Goal: Task Accomplishment & Management: Manage account settings

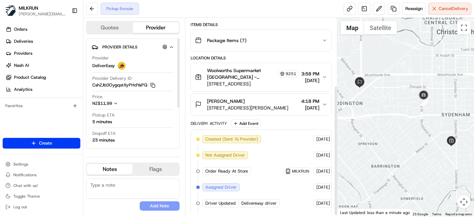
scroll to position [105, 0]
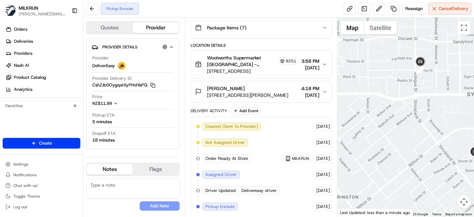
drag, startPoint x: 372, startPoint y: 70, endPoint x: 425, endPoint y: 113, distance: 68.1
click at [425, 113] on div at bounding box center [405, 117] width 137 height 199
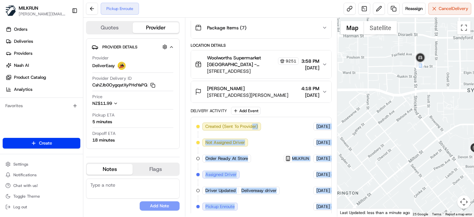
scroll to position [105, 42]
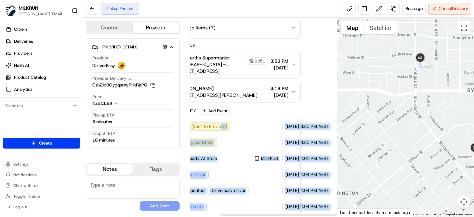
drag, startPoint x: 252, startPoint y: 115, endPoint x: 367, endPoint y: 129, distance: 115.6
click at [367, 129] on div "Quotes Provider Provider Details Hidden ( 2 ) Provider DeliverEasy Provider Del…" at bounding box center [278, 117] width 391 height 199
click at [256, 163] on div "Created (Sent To Provider) DeliverEasy 21/08/2025 3:50 PM AEST Not Assigned Dri…" at bounding box center [230, 166] width 130 height 88
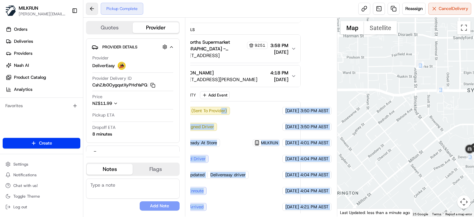
click at [96, 11] on button at bounding box center [92, 9] width 12 height 12
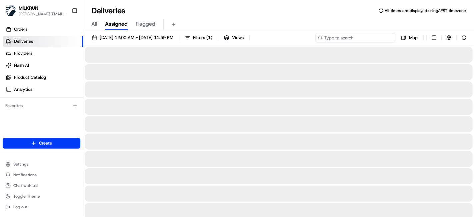
click at [358, 39] on input at bounding box center [355, 37] width 80 height 9
paste input "ben wheeler"
type input "ben wheeler"
drag, startPoint x: 271, startPoint y: 17, endPoint x: 268, endPoint y: 7, distance: 10.6
click at [268, 7] on div "Deliveries All times are displayed using AEST timezone All Assigned Flagged 21/…" at bounding box center [278, 108] width 391 height 217
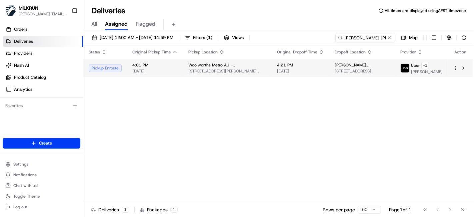
click at [338, 62] on span "ben wheeler" at bounding box center [362, 64] width 55 height 5
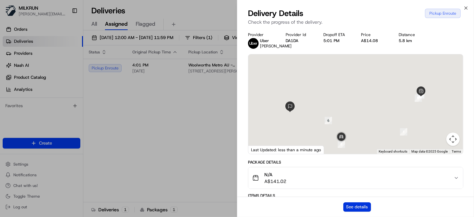
click at [354, 203] on button "See details" at bounding box center [357, 206] width 28 height 9
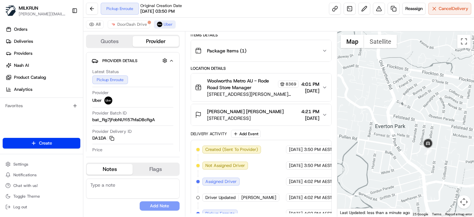
scroll to position [213, 0]
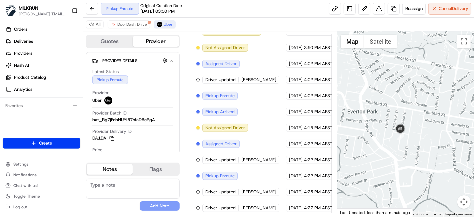
drag, startPoint x: 380, startPoint y: 135, endPoint x: 348, endPoint y: 116, distance: 36.9
click at [348, 116] on div at bounding box center [405, 123] width 137 height 185
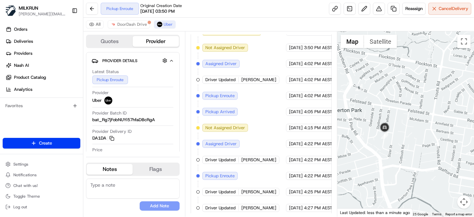
drag, startPoint x: 400, startPoint y: 98, endPoint x: 383, endPoint y: 97, distance: 16.7
click at [383, 97] on div at bounding box center [405, 123] width 137 height 185
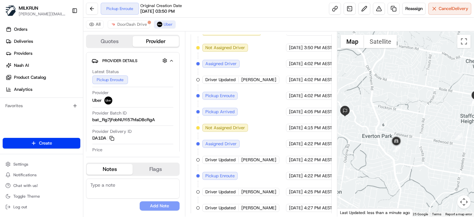
drag, startPoint x: 424, startPoint y: 142, endPoint x: 422, endPoint y: 165, distance: 23.5
click at [422, 165] on div at bounding box center [405, 123] width 137 height 185
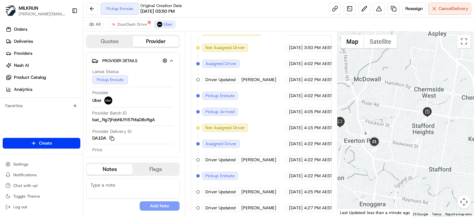
drag, startPoint x: 443, startPoint y: 163, endPoint x: 367, endPoint y: 146, distance: 77.9
click at [388, 154] on div at bounding box center [405, 123] width 137 height 185
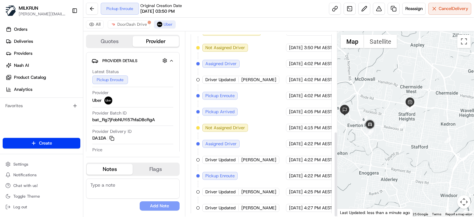
drag, startPoint x: 373, startPoint y: 151, endPoint x: 372, endPoint y: 141, distance: 9.4
click at [372, 141] on div at bounding box center [405, 123] width 137 height 185
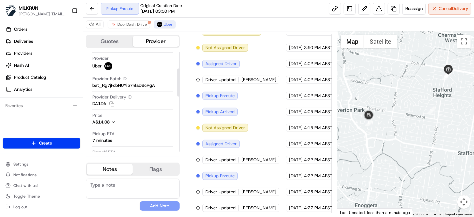
scroll to position [74, 0]
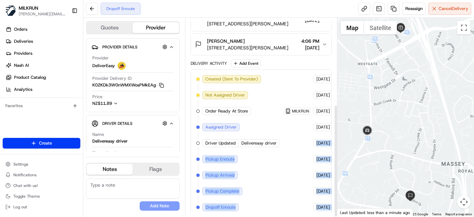
scroll to position [152, 42]
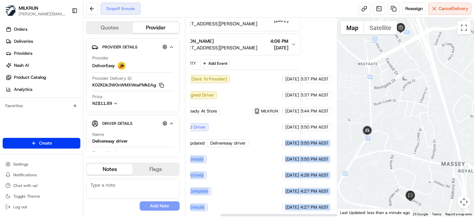
drag, startPoint x: 292, startPoint y: 139, endPoint x: 361, endPoint y: 122, distance: 71.3
click at [361, 122] on div "Quotes Provider Provider Details Hidden ( 4 ) Provider DeliverEasy Provider Del…" at bounding box center [278, 117] width 391 height 199
click at [293, 84] on div "Summary 4003463 NZST AEST Created: 21/08/2025 3:37 PM Strategy: Dynamic (Everyt…" at bounding box center [261, 117] width 141 height 192
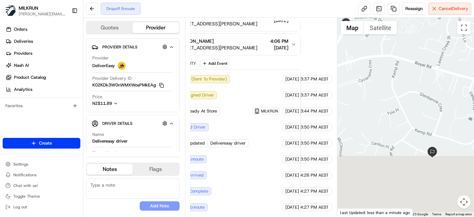
drag, startPoint x: 393, startPoint y: 151, endPoint x: 383, endPoint y: 64, distance: 87.2
click at [383, 64] on div at bounding box center [405, 117] width 137 height 199
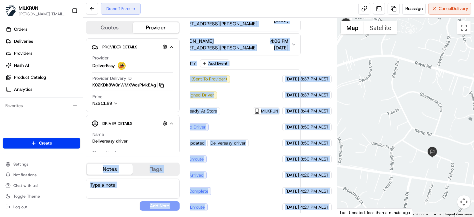
scroll to position [152, 0]
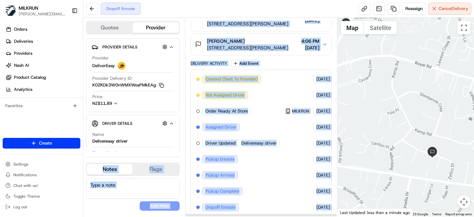
drag, startPoint x: 325, startPoint y: 165, endPoint x: 122, endPoint y: 156, distance: 203.9
click at [118, 157] on div "Quotes Provider Provider Details Hidden ( 4 ) Provider DeliverEasy Provider Del…" at bounding box center [210, 117] width 254 height 199
click at [289, 121] on div "Created (Sent To Provider) DeliverEasy 21/08/2025 3:37 PM AEST Not Assigned Dri…" at bounding box center [261, 143] width 130 height 136
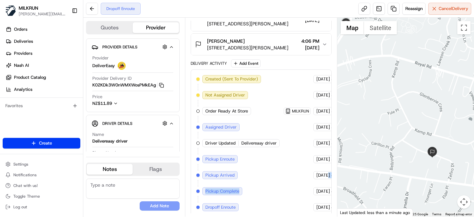
scroll to position [152, 42]
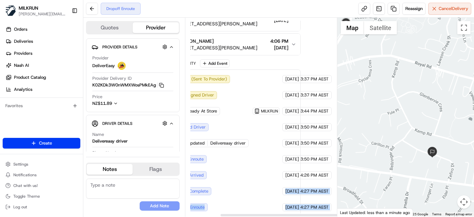
drag, startPoint x: 360, startPoint y: 177, endPoint x: 273, endPoint y: 152, distance: 90.7
click at [376, 169] on div "Quotes Provider Provider Details Hidden ( 4 ) Provider DeliverEasy Provider Del…" at bounding box center [278, 117] width 391 height 199
click at [273, 152] on div "Created (Sent To Provider) DeliverEasy 21/08/2025 3:37 PM AEST Not Assigned Dri…" at bounding box center [230, 143] width 130 height 136
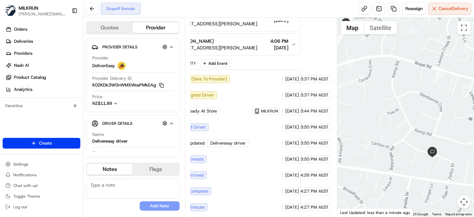
drag, startPoint x: 298, startPoint y: 156, endPoint x: 321, endPoint y: 157, distance: 23.0
click at [321, 157] on div "21/08/2025 3:50 PM AEST" at bounding box center [306, 159] width 49 height 8
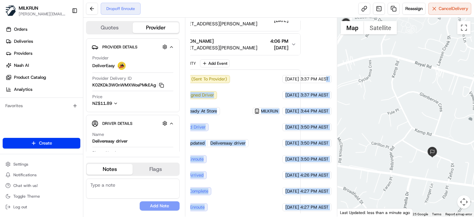
drag, startPoint x: 327, startPoint y: 78, endPoint x: 339, endPoint y: 77, distance: 12.0
click at [342, 79] on div "Quotes Provider Provider Details Hidden ( 4 ) Provider DeliverEasy Provider Del…" at bounding box center [278, 117] width 391 height 199
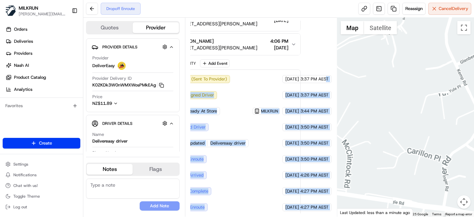
drag, startPoint x: 394, startPoint y: 130, endPoint x: 456, endPoint y: 126, distance: 61.8
click at [456, 126] on div at bounding box center [405, 117] width 137 height 199
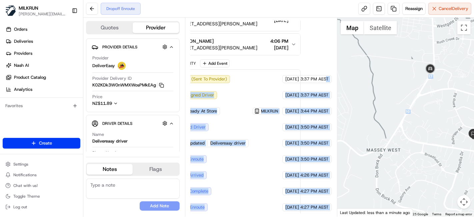
click at [256, 145] on div "Created (Sent To Provider) DeliverEasy 21/08/2025 3:37 PM AEST Not Assigned Dri…" at bounding box center [230, 143] width 130 height 136
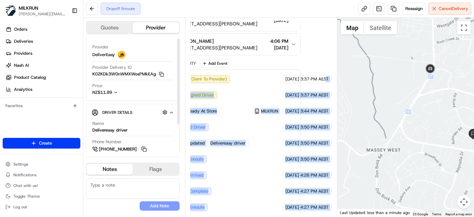
scroll to position [0, 0]
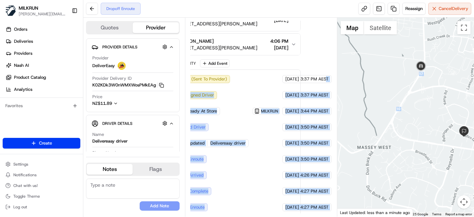
drag, startPoint x: 393, startPoint y: 129, endPoint x: 383, endPoint y: 126, distance: 10.5
click at [383, 126] on div at bounding box center [405, 117] width 137 height 199
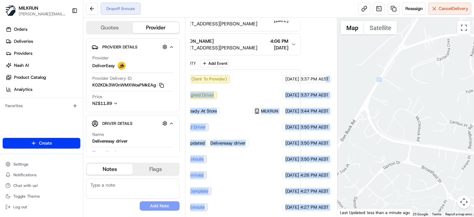
drag, startPoint x: 405, startPoint y: 127, endPoint x: 368, endPoint y: 149, distance: 43.2
click at [368, 149] on div at bounding box center [405, 117] width 137 height 199
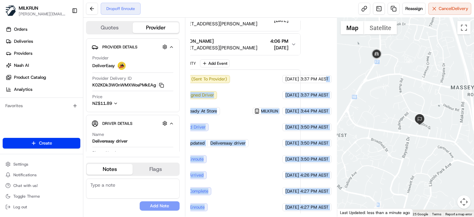
drag, startPoint x: 382, startPoint y: 115, endPoint x: 376, endPoint y: 90, distance: 25.1
click at [376, 90] on div at bounding box center [405, 117] width 137 height 199
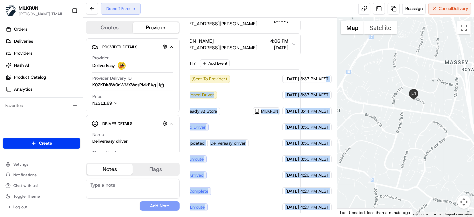
click at [261, 109] on span "MILKRUN" at bounding box center [269, 110] width 17 height 5
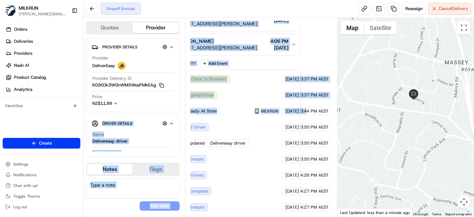
scroll to position [152, 0]
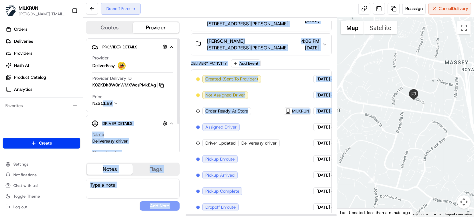
drag, startPoint x: 306, startPoint y: 111, endPoint x: 130, endPoint y: 81, distance: 178.0
click at [117, 96] on div "Quotes Provider Provider Details Hidden ( 4 ) Provider DeliverEasy Provider Del…" at bounding box center [210, 117] width 254 height 199
click at [273, 76] on div "Created (Sent To Provider) DeliverEasy 21/08/2025 3:37 PM AEST Not Assigned Dri…" at bounding box center [261, 143] width 130 height 136
click at [269, 93] on div "Created (Sent To Provider) DeliverEasy 21/08/2025 3:37 PM AEST Not Assigned Dri…" at bounding box center [261, 143] width 130 height 136
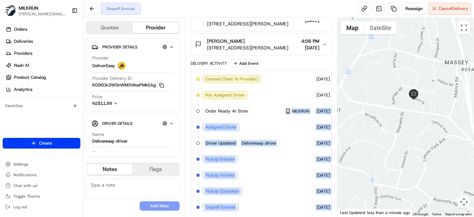
scroll to position [152, 42]
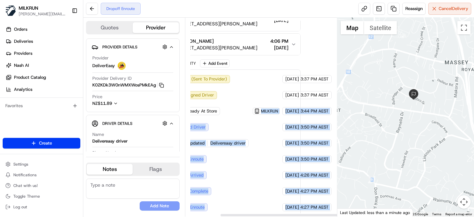
drag, startPoint x: 271, startPoint y: 102, endPoint x: 326, endPoint y: 81, distance: 58.8
click at [360, 95] on div "Quotes Provider Provider Details Hidden ( 4 ) Provider DeliverEasy Provider Del…" at bounding box center [278, 117] width 391 height 199
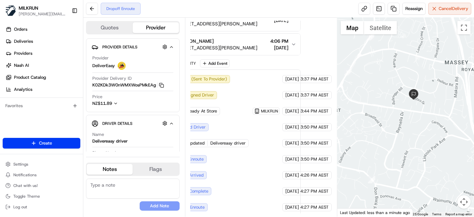
click at [322, 76] on span "3:37 PM AEST" at bounding box center [314, 79] width 28 height 6
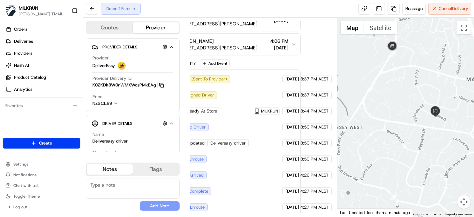
drag, startPoint x: 425, startPoint y: 89, endPoint x: 424, endPoint y: 54, distance: 35.4
click at [424, 54] on div at bounding box center [405, 117] width 137 height 199
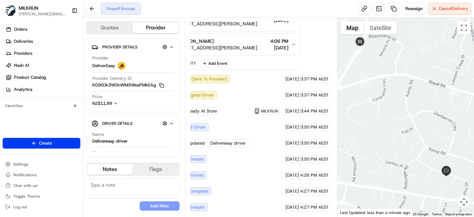
drag, startPoint x: 417, startPoint y: 114, endPoint x: 424, endPoint y: 101, distance: 15.4
click at [424, 101] on div at bounding box center [405, 117] width 137 height 199
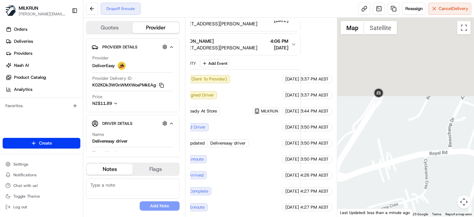
drag, startPoint x: 396, startPoint y: 133, endPoint x: 426, endPoint y: 234, distance: 105.4
click at [426, 216] on html "MILKRUN toman@woolworths.com.au Toggle Sidebar Orders Deliveries Providers Nash…" at bounding box center [237, 108] width 474 height 217
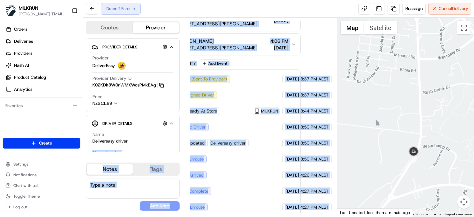
scroll to position [152, 0]
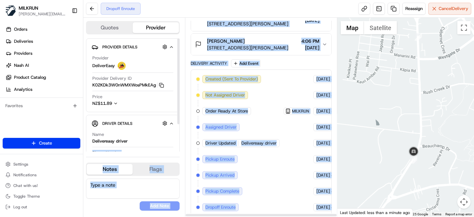
drag, startPoint x: 305, startPoint y: 161, endPoint x: 152, endPoint y: 145, distance: 154.3
click at [152, 145] on div "Quotes Provider Provider Details Hidden ( 4 ) Provider DeliverEasy Provider Del…" at bounding box center [210, 117] width 254 height 199
click at [268, 142] on span "Delivereasy driver" at bounding box center [258, 143] width 35 height 6
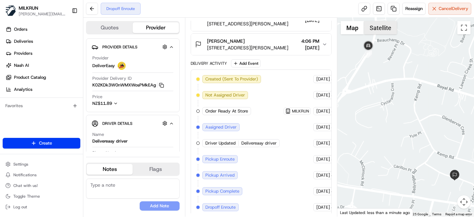
drag, startPoint x: 414, startPoint y: 108, endPoint x: 374, endPoint y: 27, distance: 89.9
click at [374, 27] on div "1 2 3 4 5 6 7 8 9 10 11 12 13 14 15 16 17 Map Satellite Map Data Map data ©2025…" at bounding box center [405, 117] width 137 height 199
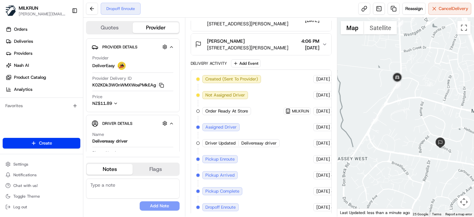
click at [413, 149] on div at bounding box center [405, 117] width 137 height 199
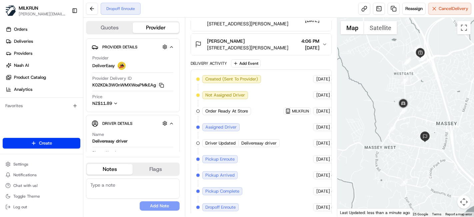
drag, startPoint x: 445, startPoint y: 80, endPoint x: 445, endPoint y: 85, distance: 5.0
click at [445, 85] on div at bounding box center [405, 117] width 137 height 199
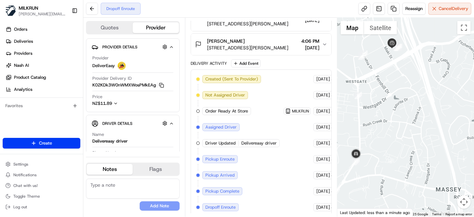
drag, startPoint x: 368, startPoint y: 163, endPoint x: 373, endPoint y: 74, distance: 89.9
click at [373, 74] on div at bounding box center [405, 117] width 137 height 199
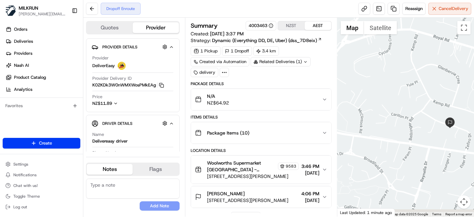
drag, startPoint x: 376, startPoint y: 171, endPoint x: 395, endPoint y: 56, distance: 117.0
click at [395, 56] on div at bounding box center [405, 117] width 137 height 199
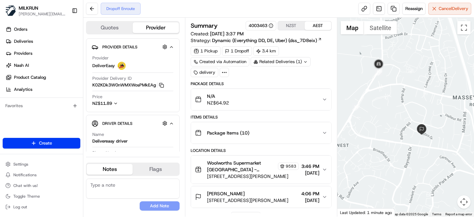
drag, startPoint x: 420, startPoint y: 100, endPoint x: 408, endPoint y: 126, distance: 28.6
click at [409, 127] on div at bounding box center [405, 117] width 137 height 199
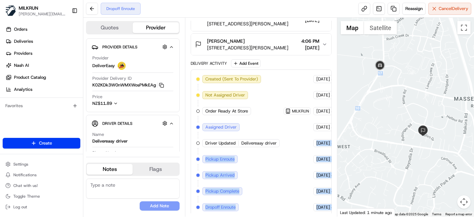
scroll to position [152, 42]
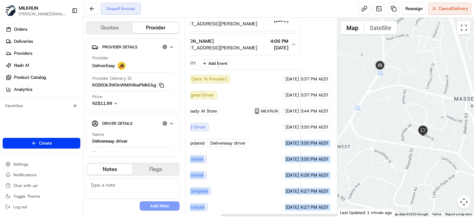
drag, startPoint x: 440, startPoint y: 190, endPoint x: 188, endPoint y: 83, distance: 274.0
click at [433, 191] on div "Quotes Provider Provider Details Hidden ( 4 ) Provider DeliverEasy Provider Del…" at bounding box center [278, 117] width 391 height 199
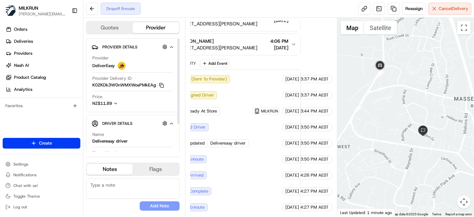
click at [213, 116] on div "Created (Sent To Provider) DeliverEasy 21/08/2025 3:37 PM AEST Not Assigned Dri…" at bounding box center [230, 143] width 130 height 136
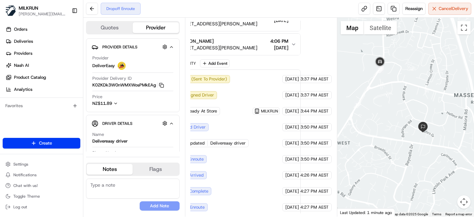
drag, startPoint x: 394, startPoint y: 92, endPoint x: 394, endPoint y: 87, distance: 5.3
click at [394, 87] on div at bounding box center [405, 117] width 137 height 199
click at [97, 11] on button at bounding box center [92, 9] width 12 height 12
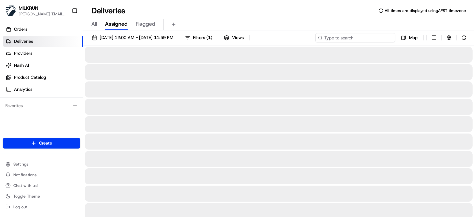
click at [378, 37] on input at bounding box center [355, 37] width 80 height 9
paste input "Jessica Silovic"
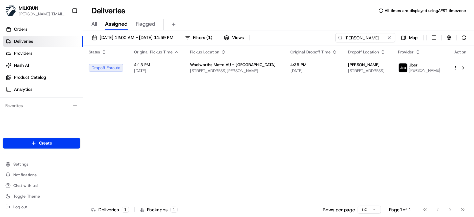
click at [307, 55] on th "Original Dropoff Time" at bounding box center [314, 51] width 58 height 13
click at [307, 73] on td "4:35 PM 21/08/2025" at bounding box center [314, 68] width 58 height 18
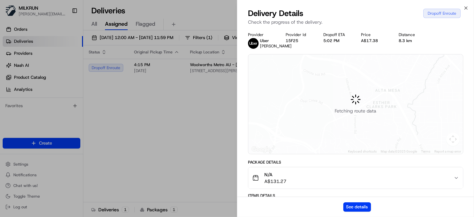
click at [326, 129] on div "Fetching route data" at bounding box center [355, 103] width 215 height 99
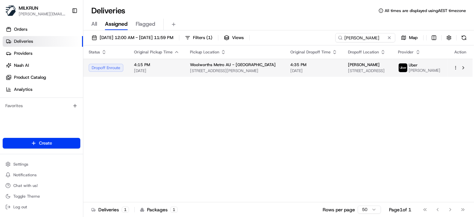
click at [456, 68] on html "MILKRUN toman@woolworths.com.au Toggle Sidebar Orders Deliveries Providers Nash…" at bounding box center [237, 108] width 474 height 217
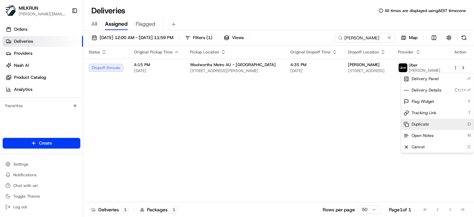
click at [416, 125] on span "Duplicate" at bounding box center [420, 124] width 17 height 5
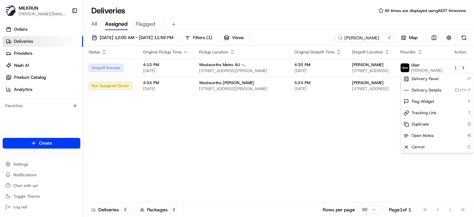
click at [369, 193] on html "MILKRUN toman@woolworths.com.au Toggle Sidebar Orders Deliveries Providers Nash…" at bounding box center [237, 108] width 474 height 217
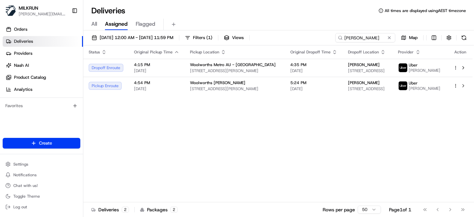
click at [224, 155] on div "Status Original Pickup Time Pickup Location Original Dropoff Time Dropoff Locat…" at bounding box center [278, 123] width 390 height 157
click at [365, 34] on input "Jessica Silovic" at bounding box center [355, 37] width 80 height 9
click at [355, 39] on input "Jessica Silovic" at bounding box center [355, 37] width 80 height 9
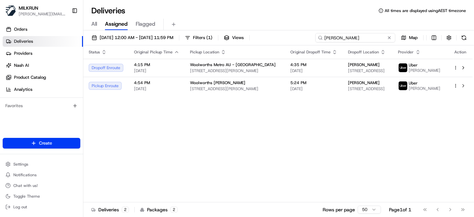
paste input "Rachael Pearson"
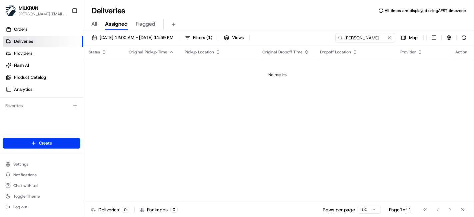
click at [204, 145] on div "Status Original Pickup Time Pickup Location Original Dropoff Time Dropoff Locat…" at bounding box center [278, 123] width 390 height 157
drag, startPoint x: 275, startPoint y: 139, endPoint x: 245, endPoint y: 119, distance: 36.6
click at [273, 138] on div "Status Original Pickup Time Pickup Location Original Dropoff Time Dropoff Locat…" at bounding box center [278, 123] width 390 height 157
click at [150, 133] on div "Status Original Pickup Time Pickup Location Original Dropoff Time Dropoff Locat…" at bounding box center [278, 123] width 390 height 157
click at [368, 46] on th "Dropoff Location" at bounding box center [355, 51] width 80 height 13
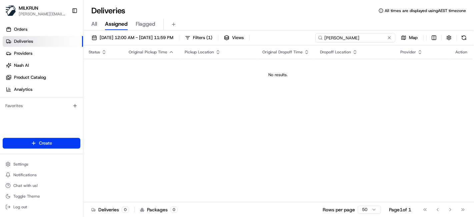
click at [372, 39] on input "Rachael Pearson" at bounding box center [355, 37] width 80 height 9
paste input "Kellie Halbert"
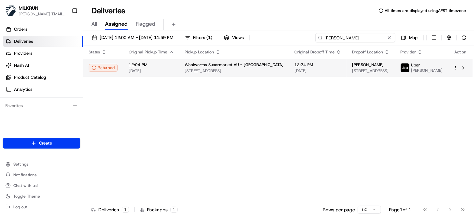
type input "Kellie Halbert"
click at [297, 69] on div "12:24 PM 21/08/2025" at bounding box center [317, 67] width 47 height 11
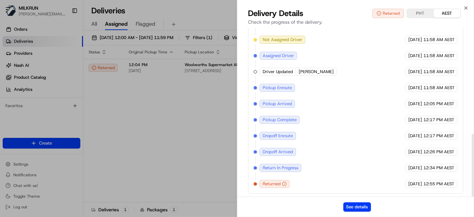
scroll to position [283, 0]
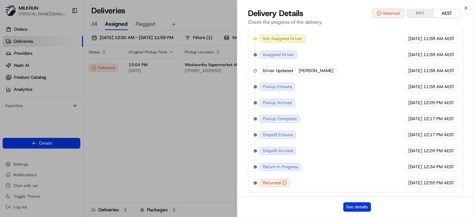
click at [350, 203] on button "See details" at bounding box center [357, 206] width 28 height 9
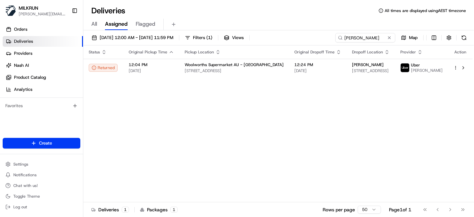
drag, startPoint x: 291, startPoint y: 158, endPoint x: 305, endPoint y: 127, distance: 34.0
click at [292, 157] on div "Status Original Pickup Time Pickup Location Original Dropoff Time Dropoff Locat…" at bounding box center [278, 123] width 390 height 157
click at [371, 33] on input "Kellie Halbert" at bounding box center [355, 37] width 80 height 9
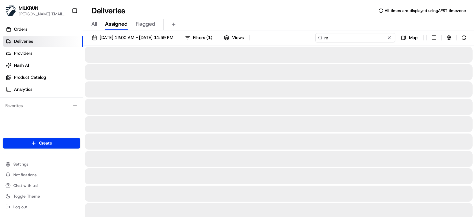
type input "m"
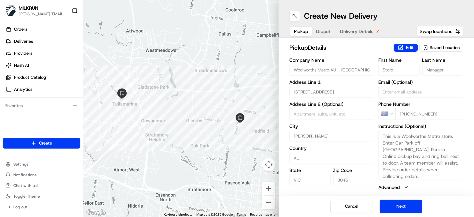
click at [403, 195] on div "pickup Details Edit Saved Location Company Name Woolworths Metro AU - [PERSON_N…" at bounding box center [376, 117] width 195 height 158
click at [403, 203] on button "Next" at bounding box center [401, 205] width 43 height 13
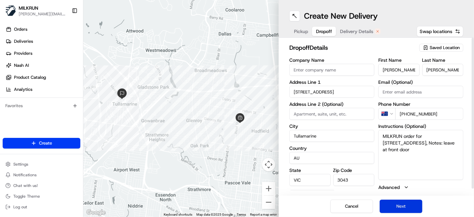
click at [406, 205] on button "Next" at bounding box center [401, 205] width 43 height 13
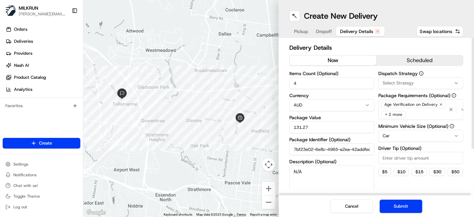
click at [339, 64] on button "now" at bounding box center [333, 60] width 87 height 10
click at [387, 202] on button "Submit" at bounding box center [401, 205] width 43 height 13
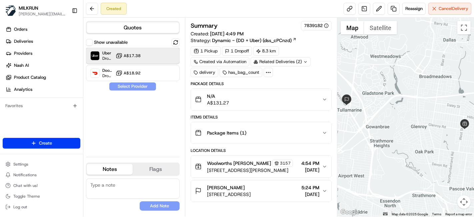
click at [110, 56] on span "Dropoff ETA 41 minutes" at bounding box center [107, 58] width 11 height 5
click at [147, 84] on button "Assign Provider" at bounding box center [132, 86] width 47 height 8
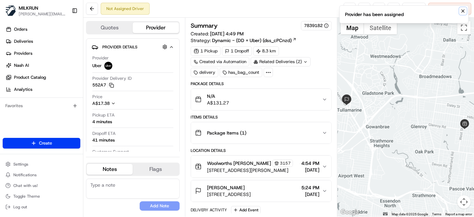
click at [464, 10] on icon "Notifications (F8)" at bounding box center [463, 10] width 5 height 5
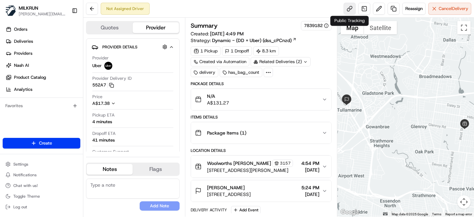
click at [348, 10] on link at bounding box center [350, 9] width 12 height 12
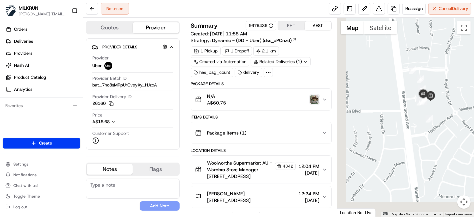
drag, startPoint x: 419, startPoint y: 186, endPoint x: 432, endPoint y: 86, distance: 100.5
click at [432, 86] on div at bounding box center [405, 117] width 137 height 199
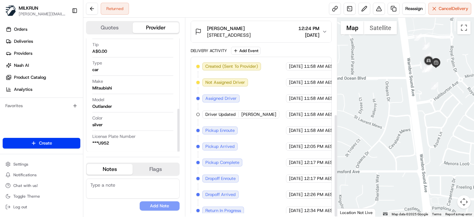
scroll to position [184, 0]
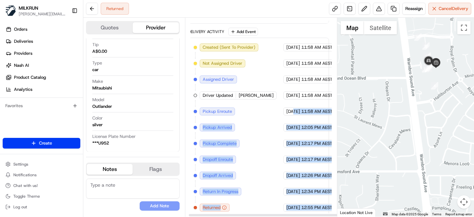
drag, startPoint x: 284, startPoint y: 111, endPoint x: 307, endPoint y: 117, distance: 24.0
click at [326, 120] on div "Created (Sent To Provider) Uber 21/08/2025 11:58 AM AEST Not Assigned Driver Ub…" at bounding box center [258, 127] width 141 height 179
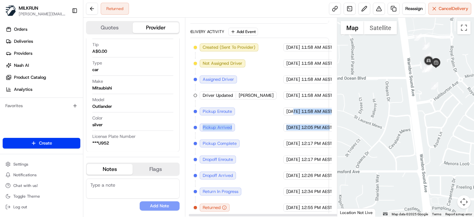
click at [307, 117] on div "Created (Sent To Provider) Uber 21/08/2025 11:58 AM AEST Not Assigned Driver Ub…" at bounding box center [259, 127] width 130 height 168
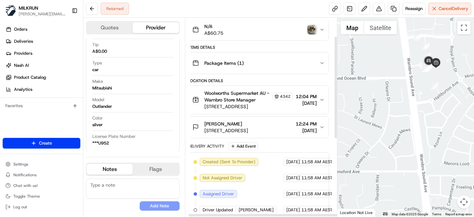
scroll to position [36, 3]
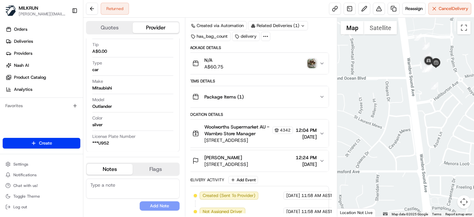
click at [314, 59] on img "button" at bounding box center [311, 63] width 9 height 9
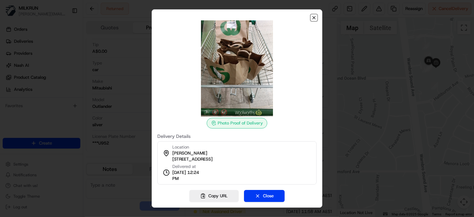
click at [311, 16] on icon "button" at bounding box center [313, 17] width 5 height 5
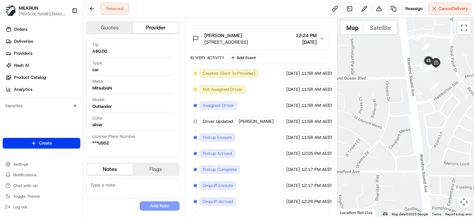
scroll to position [184, 3]
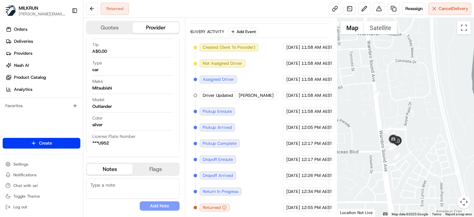
drag, startPoint x: 386, startPoint y: 141, endPoint x: 390, endPoint y: 156, distance: 15.4
click at [390, 156] on div at bounding box center [405, 117] width 137 height 199
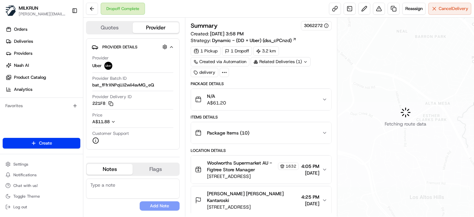
scroll to position [103, 0]
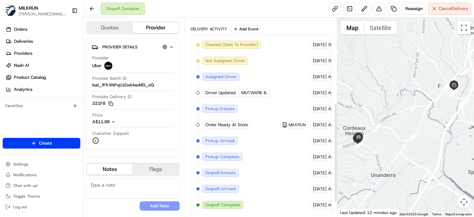
scroll to position [200, 0]
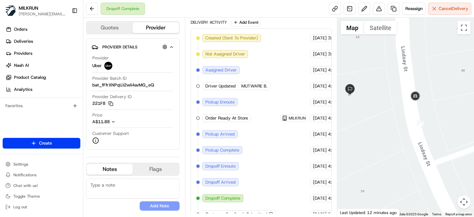
drag, startPoint x: 362, startPoint y: 173, endPoint x: 402, endPoint y: 112, distance: 73.2
click at [402, 112] on div at bounding box center [405, 117] width 137 height 199
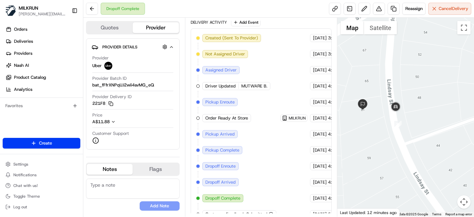
drag, startPoint x: 352, startPoint y: 118, endPoint x: 368, endPoint y: 121, distance: 16.4
click at [368, 121] on div at bounding box center [405, 117] width 137 height 199
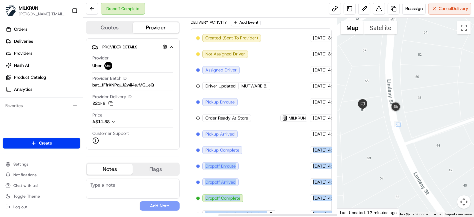
scroll to position [200, 39]
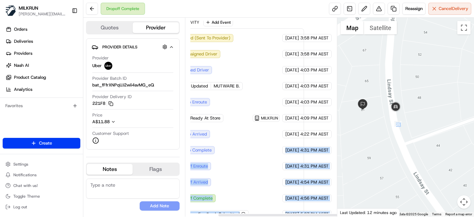
drag, startPoint x: 344, startPoint y: 144, endPoint x: 261, endPoint y: 164, distance: 85.2
click at [349, 142] on div "Quotes Provider Provider Details Hidden ( 3 ) Provider Uber Provider Batch ID b…" at bounding box center [278, 117] width 391 height 199
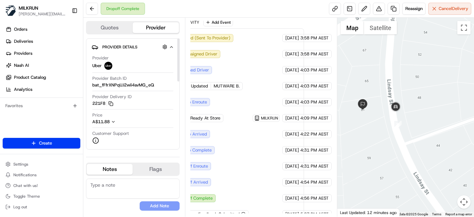
click at [237, 91] on div "Created (Sent To Provider) Uber [DATE] 3:58 PM AEST Not Assigned Driver Uber [D…" at bounding box center [234, 126] width 130 height 184
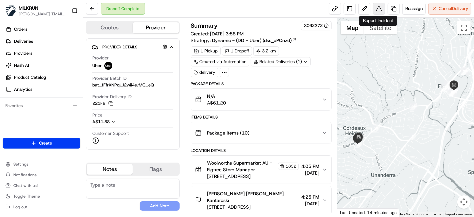
click at [379, 9] on button at bounding box center [379, 9] width 12 height 12
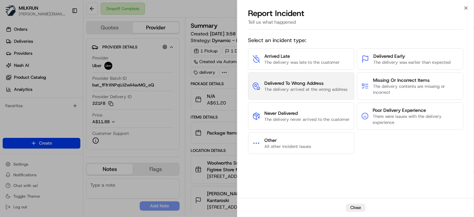
click at [328, 84] on span "Delivered To Wrong Address" at bounding box center [305, 83] width 83 height 7
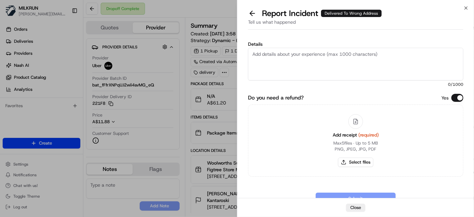
click at [320, 59] on textarea "Details" at bounding box center [355, 64] width 215 height 33
click at [301, 66] on textarea "Details" at bounding box center [355, 64] width 215 height 33
type textarea "Delivered the wrong building and left in a hallway. Customer had to go find it …"
drag, startPoint x: 457, startPoint y: 107, endPoint x: 459, endPoint y: 102, distance: 5.8
click at [458, 105] on div "Add receipt (required) Max 5 files ∙ Up to 5 MB PNG, JPEG, JPG, PDF Select files" at bounding box center [355, 140] width 215 height 72
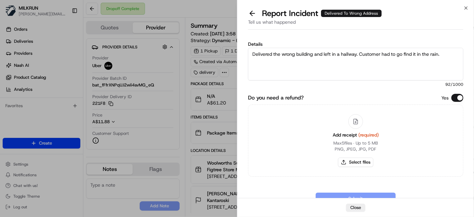
click at [459, 102] on div "Do you need a refund? Yes Add receipt (required) Max 5 files ∙ Up to 5 MB PNG, …" at bounding box center [355, 135] width 215 height 83
click at [460, 94] on button "Do you need a refund?" at bounding box center [458, 98] width 12 height 8
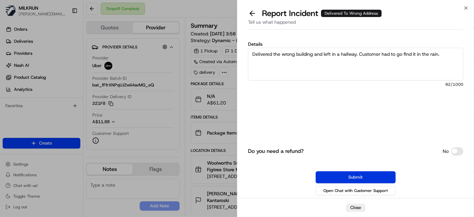
click at [393, 180] on button "Submit" at bounding box center [356, 177] width 80 height 12
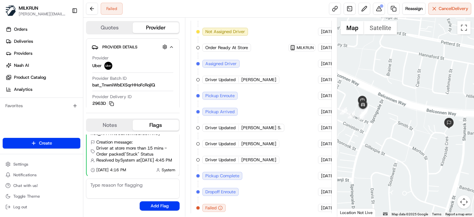
scroll to position [105, 0]
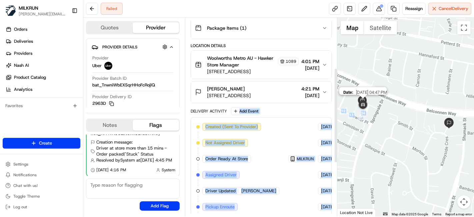
drag, startPoint x: 297, startPoint y: 108, endPoint x: 267, endPoint y: 120, distance: 32.5
click at [347, 107] on div "Quotes Provider Provider Details Hidden ( 3 ) Provider Uber Provider Batch ID b…" at bounding box center [278, 117] width 391 height 199
click at [321, 124] on span "[DATE]" at bounding box center [328, 127] width 14 height 6
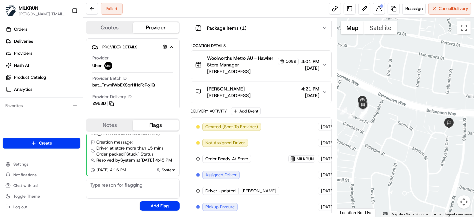
click at [321, 125] on span "[DATE]" at bounding box center [328, 127] width 14 height 6
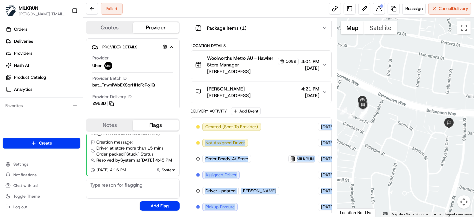
scroll to position [105, 44]
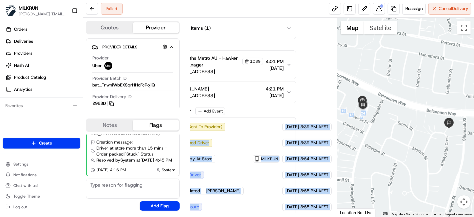
drag, startPoint x: 319, startPoint y: 125, endPoint x: 311, endPoint y: 121, distance: 8.4
click at [364, 123] on div "Quotes Provider Provider Details Hidden ( 3 ) Provider Uber Provider Batch ID b…" at bounding box center [278, 117] width 391 height 199
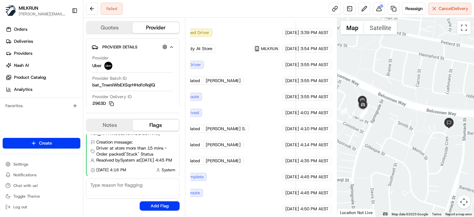
scroll to position [216, 44]
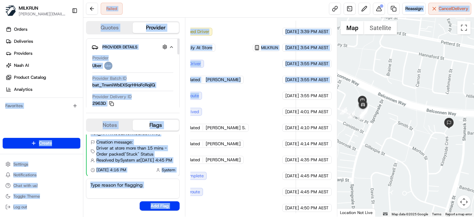
drag, startPoint x: 268, startPoint y: 93, endPoint x: 103, endPoint y: 90, distance: 165.8
click at [68, 87] on div "MILKRUN [PERSON_NAME][EMAIL_ADDRESS][DOMAIN_NAME] Toggle Sidebar Orders Deliver…" at bounding box center [237, 108] width 474 height 217
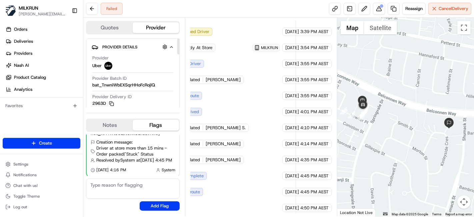
drag, startPoint x: 269, startPoint y: 143, endPoint x: 275, endPoint y: 155, distance: 13.1
click at [282, 143] on div "[DATE] 4:14 PM AEST" at bounding box center [306, 144] width 49 height 8
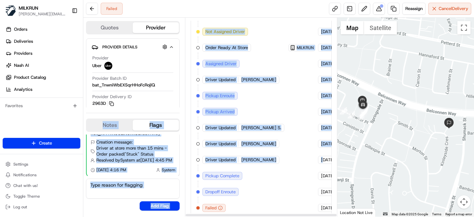
drag, startPoint x: 275, startPoint y: 155, endPoint x: 160, endPoint y: 103, distance: 125.8
click at [154, 105] on div "Quotes Provider Provider Details Hidden ( 3 ) Provider Uber Provider Batch ID b…" at bounding box center [210, 117] width 254 height 199
click at [228, 98] on div "Created (Sent To Provider) Uber [DATE] 3:39 PM AEST Not Assigned Driver Uber [D…" at bounding box center [261, 112] width 130 height 200
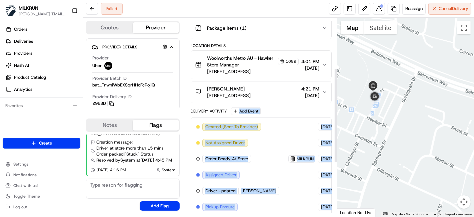
scroll to position [105, 44]
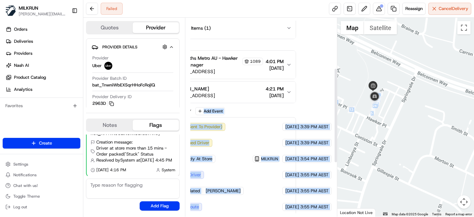
drag, startPoint x: 287, startPoint y: 120, endPoint x: 394, endPoint y: 134, distance: 107.3
click at [394, 134] on div "Quotes Provider Provider Details Hidden ( 3 ) Provider Uber Provider Batch ID b…" at bounding box center [278, 117] width 391 height 199
click at [391, 107] on div at bounding box center [405, 117] width 137 height 199
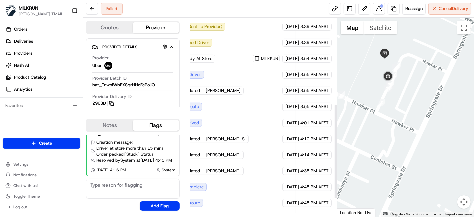
scroll to position [216, 44]
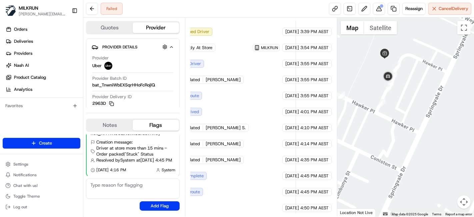
click at [305, 86] on div "Summary 5570205 Created: [DATE] 3:39 PM Strategy: Dynamic - (DD + Uber) (dss_cP…" at bounding box center [261, 117] width 141 height 192
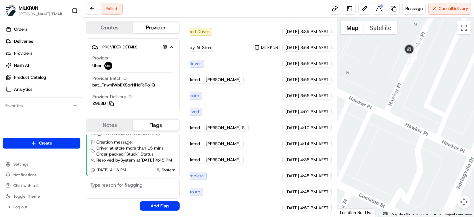
drag, startPoint x: 324, startPoint y: 139, endPoint x: 327, endPoint y: 145, distance: 6.7
click at [325, 141] on span "4:14 PM AEST" at bounding box center [314, 144] width 28 height 6
click at [281, 148] on div "Created (Sent To Provider) Uber [DATE] 3:39 PM AEST Not Assigned Driver Uber [D…" at bounding box center [226, 112] width 130 height 200
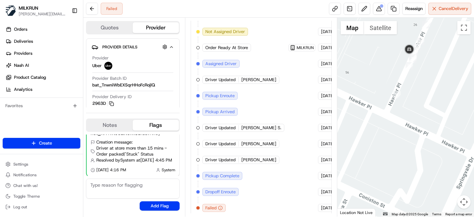
drag, startPoint x: 298, startPoint y: 142, endPoint x: 187, endPoint y: 134, distance: 111.4
click at [187, 134] on div "Summary 5570205 Created: [DATE] 3:39 PM Strategy: Dynamic - (DD + Uber) (dss_cP…" at bounding box center [261, 117] width 152 height 199
click at [278, 147] on div "Created (Sent To Provider) Uber [DATE] 3:39 PM AEST Not Assigned Driver Uber [D…" at bounding box center [261, 112] width 130 height 200
click at [224, 159] on div "Driver Updated [PERSON_NAME]" at bounding box center [240, 160] width 77 height 8
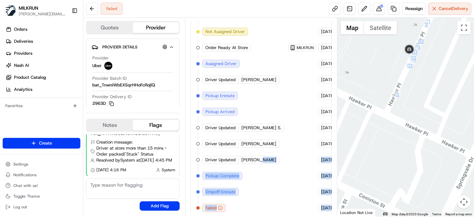
scroll to position [216, 44]
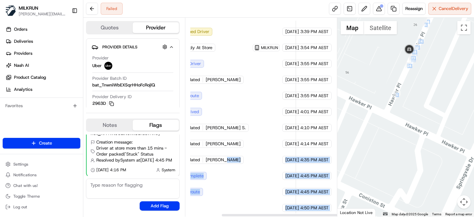
drag, startPoint x: 266, startPoint y: 153, endPoint x: 267, endPoint y: 73, distance: 80.0
click at [447, 150] on div "Quotes Provider Provider Details Hidden ( 3 ) Provider Uber Provider Batch ID b…" at bounding box center [278, 117] width 391 height 199
click at [303, 84] on div "Summary 5570205 Created: [DATE] 3:39 PM Strategy: Dynamic - (DD + Uber) (dss_cP…" at bounding box center [261, 117] width 141 height 192
click at [308, 117] on div "Summary 5570205 Created: [DATE] 3:39 PM Strategy: Dynamic - (DD + Uber) (dss_cP…" at bounding box center [261, 117] width 141 height 192
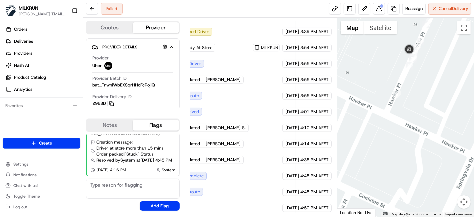
click at [301, 119] on div "Summary 5570205 Created: [DATE] 3:39 PM Strategy: Dynamic - (DD + Uber) (dss_cP…" at bounding box center [261, 117] width 141 height 192
drag, startPoint x: 303, startPoint y: 122, endPoint x: 234, endPoint y: 121, distance: 69.0
click at [234, 121] on div "Created (Sent To Provider) Uber [DATE] 3:39 PM AEST Not Assigned Driver Uber [D…" at bounding box center [226, 112] width 130 height 200
click at [234, 120] on div "Created (Sent To Provider) Uber [DATE] 3:39 PM AEST Not Assigned Driver Uber [D…" at bounding box center [226, 112] width 130 height 200
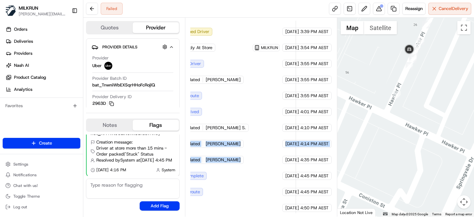
scroll to position [216, 0]
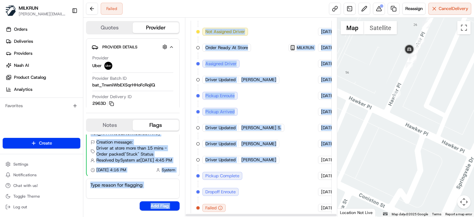
drag, startPoint x: 270, startPoint y: 157, endPoint x: 167, endPoint y: 131, distance: 107.0
click at [165, 128] on div "Quotes Provider Provider Details Hidden ( 3 ) Provider Uber Provider Batch ID b…" at bounding box center [210, 117] width 254 height 199
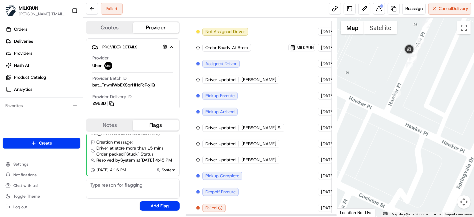
click at [252, 177] on div "Created (Sent To Provider) Uber [DATE] 3:39 PM AEST Not Assigned Driver Uber [D…" at bounding box center [261, 112] width 130 height 200
click at [254, 157] on span "[PERSON_NAME]" at bounding box center [258, 160] width 35 height 6
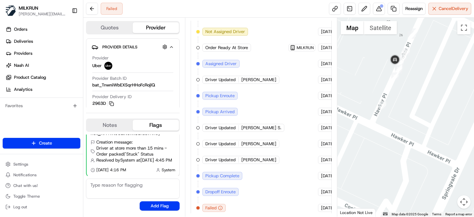
drag, startPoint x: 403, startPoint y: 79, endPoint x: 413, endPoint y: 144, distance: 65.7
click at [411, 156] on div at bounding box center [405, 117] width 137 height 199
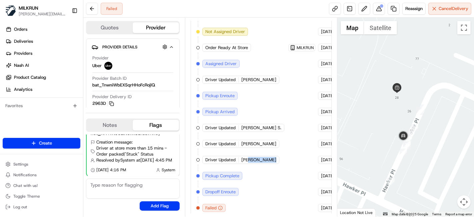
drag, startPoint x: 250, startPoint y: 157, endPoint x: 293, endPoint y: 149, distance: 43.6
click at [299, 155] on div "Created (Sent To Provider) Uber [DATE] 3:39 PM AEST Not Assigned Driver Uber [D…" at bounding box center [261, 112] width 130 height 200
click at [287, 128] on div "Created (Sent To Provider) Uber [DATE] 3:39 PM AEST Not Assigned Driver Uber [D…" at bounding box center [261, 112] width 130 height 200
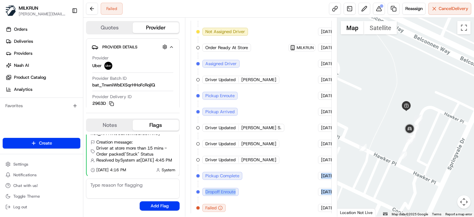
scroll to position [216, 44]
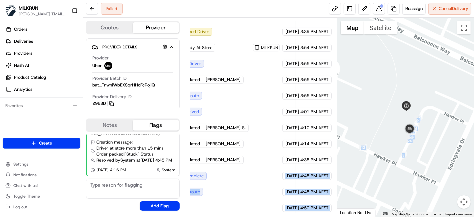
drag, startPoint x: 253, startPoint y: 177, endPoint x: 424, endPoint y: 199, distance: 171.8
click at [427, 200] on div "Quotes Provider Provider Details Hidden ( 3 ) Provider Uber Provider Batch ID b…" at bounding box center [278, 117] width 391 height 199
click at [304, 148] on div "Summary 5570205 Created: [DATE] 3:39 PM Strategy: Dynamic - (DD + Uber) (dss_cP…" at bounding box center [261, 117] width 141 height 192
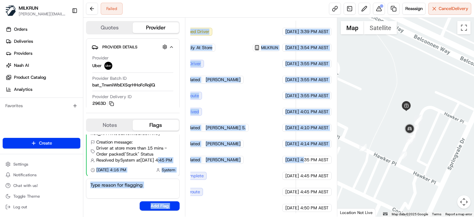
scroll to position [216, 0]
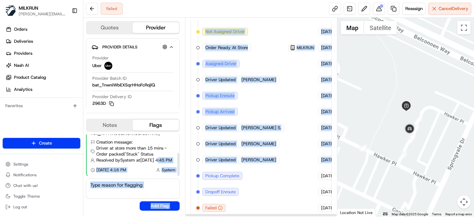
drag, startPoint x: 304, startPoint y: 159, endPoint x: 167, endPoint y: 157, distance: 137.7
click at [158, 155] on div "Quotes Provider Provider Details Hidden ( 3 ) Provider Uber Provider Batch ID b…" at bounding box center [210, 117] width 254 height 199
click at [205, 160] on div "Created (Sent To Provider) Uber [DATE] 3:39 PM AEST Not Assigned Driver Uber [D…" at bounding box center [261, 112] width 130 height 200
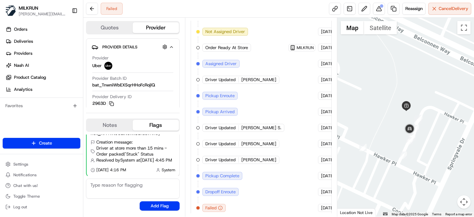
click at [211, 173] on span "Pickup Complete" at bounding box center [222, 176] width 34 height 6
click at [257, 158] on span "[PERSON_NAME]" at bounding box center [258, 160] width 35 height 6
drag, startPoint x: 265, startPoint y: 157, endPoint x: 318, endPoint y: 155, distance: 53.4
click at [318, 155] on div "Created (Sent To Provider) Uber [DATE] 3:39 PM AEST Not Assigned Driver Uber [D…" at bounding box center [261, 112] width 130 height 200
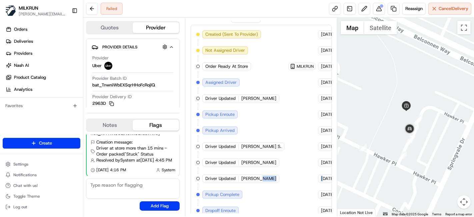
scroll to position [142, 0]
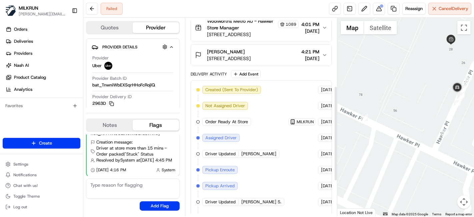
click at [375, 89] on div at bounding box center [405, 117] width 137 height 199
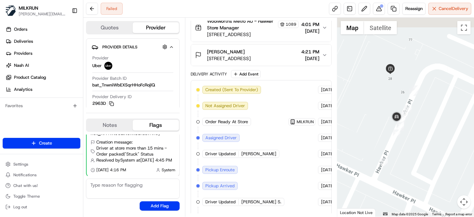
drag, startPoint x: 388, startPoint y: 53, endPoint x: 385, endPoint y: 113, distance: 59.4
click at [385, 113] on div at bounding box center [405, 117] width 137 height 199
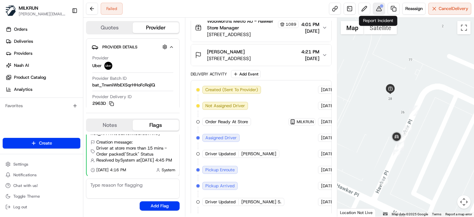
click at [379, 9] on button at bounding box center [379, 9] width 12 height 12
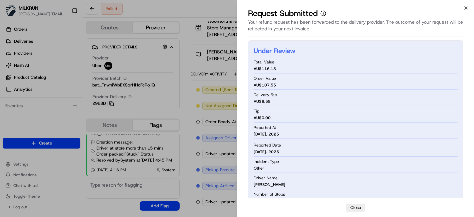
drag, startPoint x: 215, startPoint y: 12, endPoint x: 147, endPoint y: 14, distance: 68.4
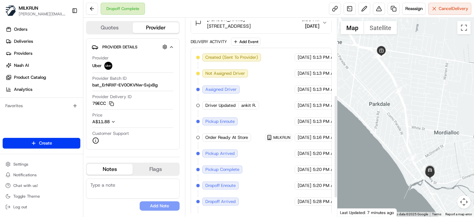
scroll to position [184, 0]
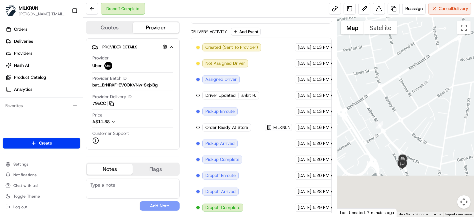
drag, startPoint x: 415, startPoint y: 184, endPoint x: 382, endPoint y: 81, distance: 107.7
click at [382, 81] on div at bounding box center [405, 117] width 137 height 199
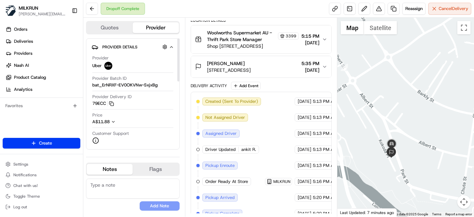
scroll to position [36, 0]
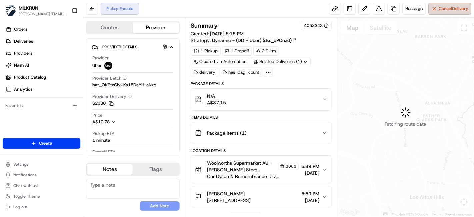
click at [452, 7] on span "Cancel Delivery" at bounding box center [454, 9] width 30 height 6
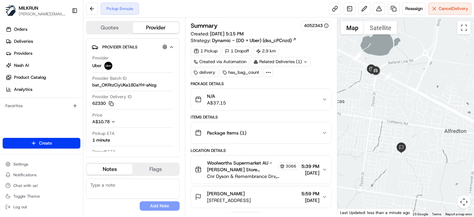
click at [432, 2] on div "Pickup Enroute Reassign Cancel Delivery" at bounding box center [278, 9] width 391 height 18
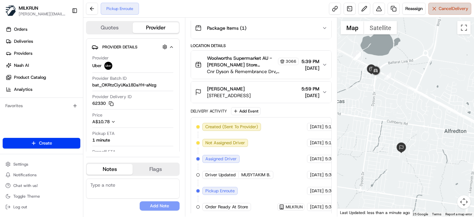
click at [444, 8] on span "Cancel Delivery" at bounding box center [454, 9] width 30 height 6
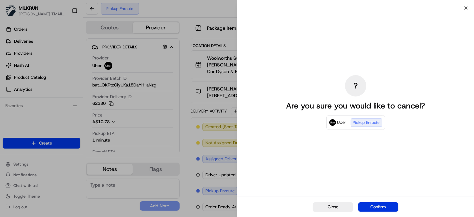
click at [370, 206] on button "Confirm" at bounding box center [378, 206] width 40 height 9
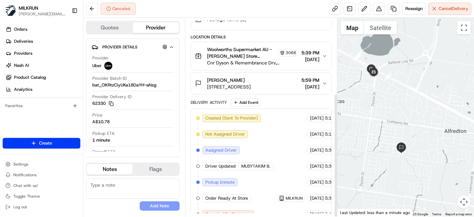
scroll to position [0, 0]
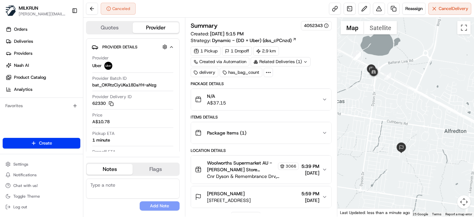
click at [221, 192] on span "[PERSON_NAME]" at bounding box center [226, 193] width 38 height 7
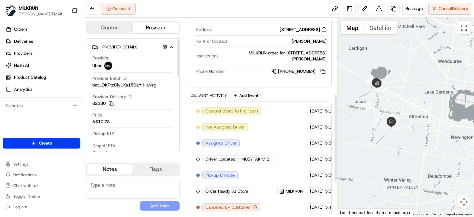
scroll to position [100, 0]
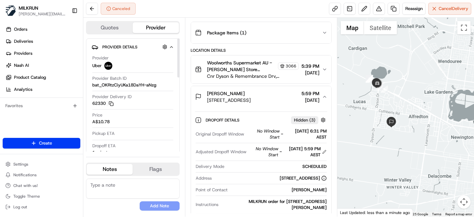
click at [98, 4] on div "Canceled" at bounding box center [111, 9] width 50 height 12
click at [95, 6] on button at bounding box center [92, 9] width 12 height 12
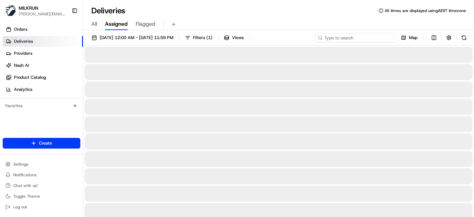
click at [381, 42] on input at bounding box center [355, 37] width 80 height 9
paste input "[PERSON_NAME]"
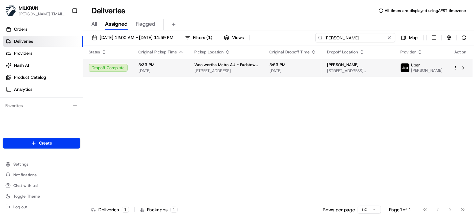
type input "[PERSON_NAME]"
click at [191, 75] on td "Woolworths Metro AU - Padstow CNV [STREET_ADDRESS]" at bounding box center [226, 68] width 75 height 18
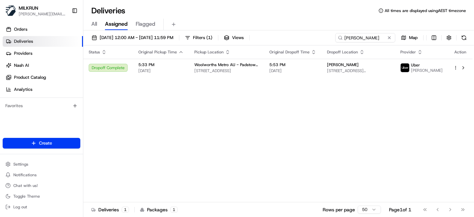
click at [342, 132] on div "Status Original Pickup Time Pickup Location Original Dropoff Time Dropoff Locat…" at bounding box center [278, 123] width 390 height 157
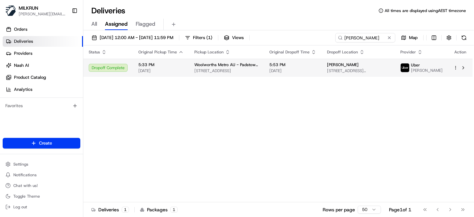
click at [322, 77] on td "[PERSON_NAME] [STREET_ADDRESS][PERSON_NAME]" at bounding box center [358, 68] width 73 height 18
click at [327, 66] on span "[PERSON_NAME]" at bounding box center [343, 64] width 32 height 5
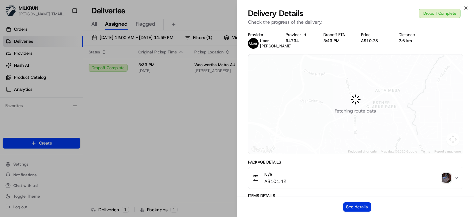
click at [363, 207] on button "See details" at bounding box center [357, 206] width 28 height 9
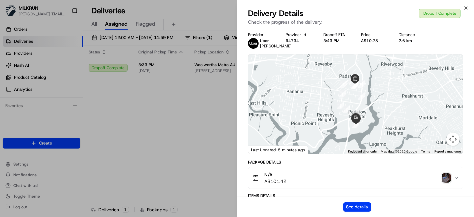
click at [445, 182] on img "button" at bounding box center [446, 177] width 9 height 9
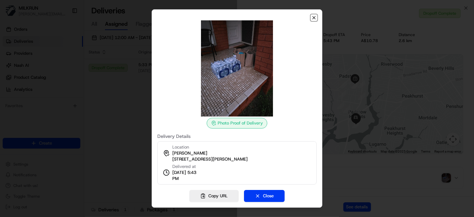
click at [312, 17] on icon "button" at bounding box center [313, 17] width 5 height 5
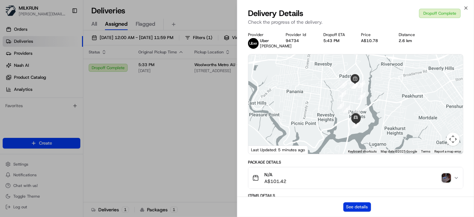
click at [361, 203] on button "See details" at bounding box center [357, 206] width 28 height 9
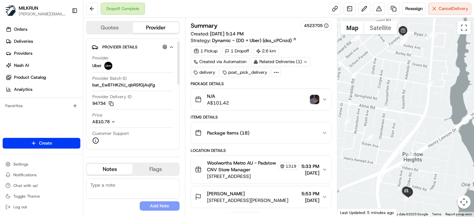
scroll to position [111, 0]
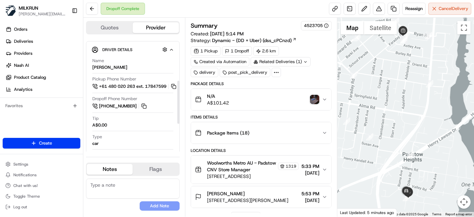
drag, startPoint x: 133, startPoint y: 66, endPoint x: 91, endPoint y: 64, distance: 42.1
click at [92, 64] on div "Name [PERSON_NAME] Pickup Phone Number +61 480 020 263 ext. 17847599 Dropoff Ph…" at bounding box center [133, 138] width 82 height 167
copy div "[PERSON_NAME]"
click at [97, 9] on button at bounding box center [92, 9] width 12 height 12
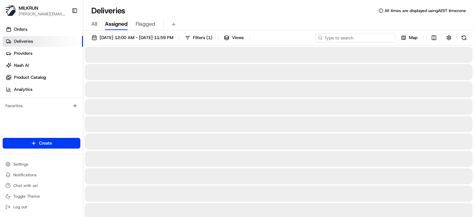
click at [385, 36] on input at bounding box center [355, 37] width 80 height 9
paste input "[PERSON_NAME]"
type input "[PERSON_NAME]"
click at [213, 18] on div "All Assigned Flagged" at bounding box center [278, 23] width 391 height 14
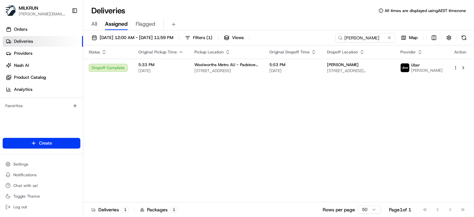
drag, startPoint x: 323, startPoint y: 173, endPoint x: 291, endPoint y: 152, distance: 37.8
click at [291, 152] on div "Status Original Pickup Time Pickup Location Original Dropoff Time Dropoff Locat…" at bounding box center [278, 123] width 390 height 157
drag, startPoint x: 251, startPoint y: 155, endPoint x: 254, endPoint y: 149, distance: 6.3
click at [253, 150] on div "Status Original Pickup Time Pickup Location Original Dropoff Time Dropoff Locat…" at bounding box center [278, 123] width 390 height 157
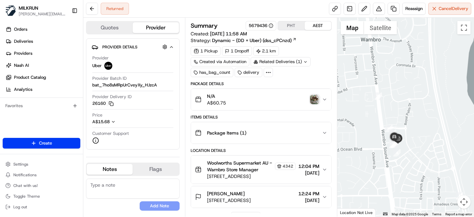
scroll to position [184, 3]
